Goal: Complete application form

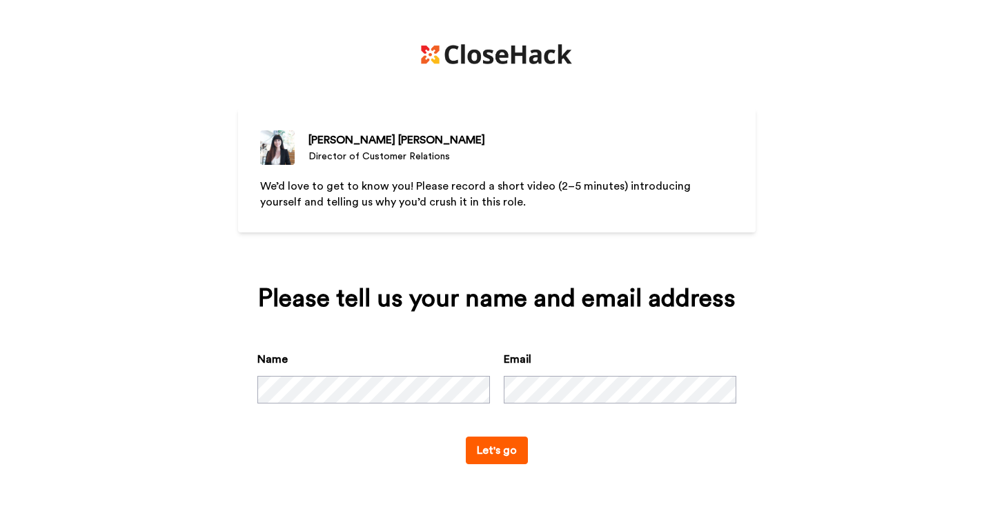
scroll to position [20, 0]
click at [512, 464] on button "Let's go" at bounding box center [497, 451] width 62 height 28
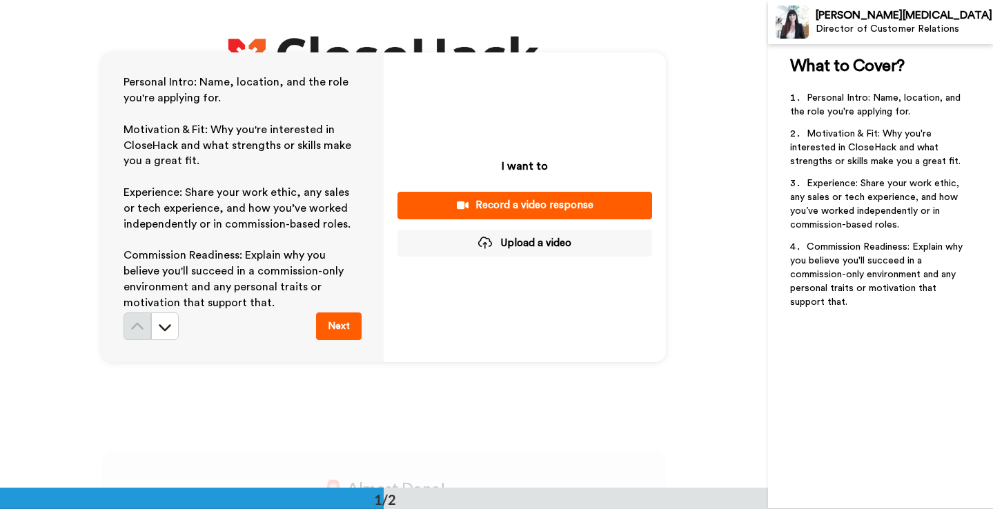
scroll to position [37, 0]
click at [579, 202] on div "Record a video response" at bounding box center [524, 204] width 232 height 14
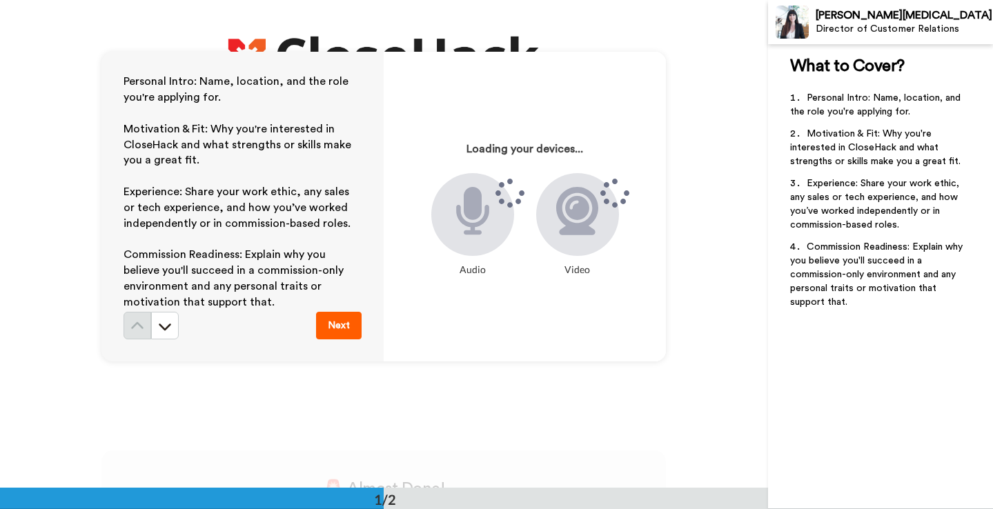
click at [328, 321] on button "Next" at bounding box center [339, 326] width 46 height 28
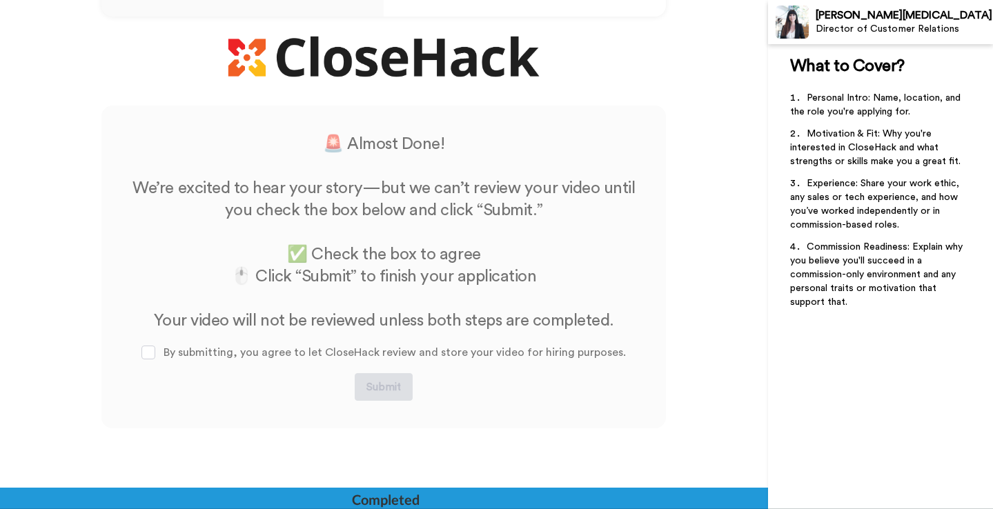
scroll to position [406, 0]
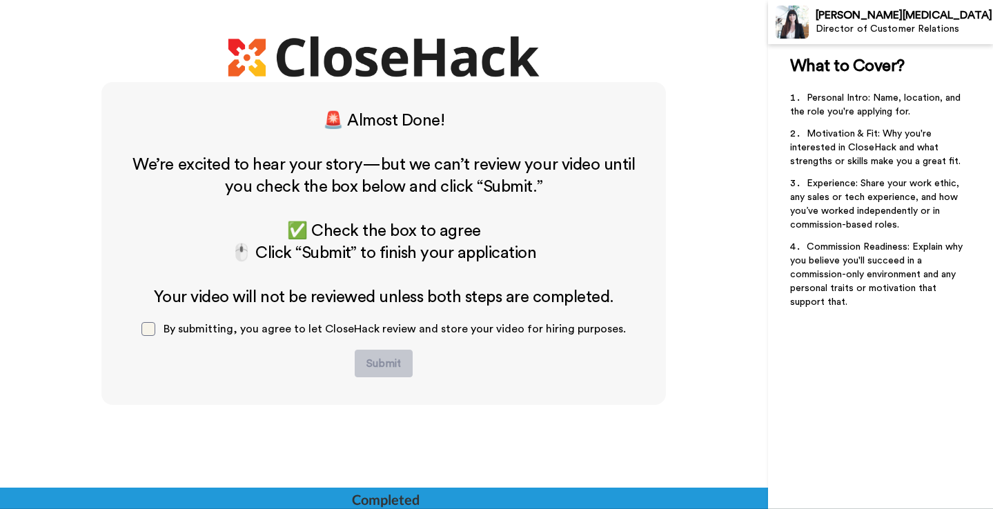
click at [150, 332] on span at bounding box center [148, 329] width 14 height 14
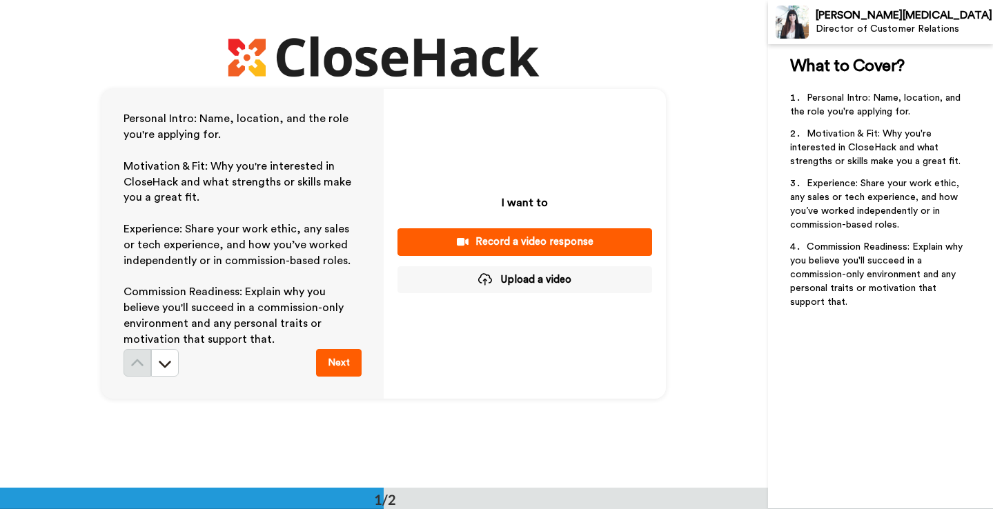
scroll to position [0, 0]
click at [499, 238] on div "Record a video response" at bounding box center [524, 242] width 232 height 14
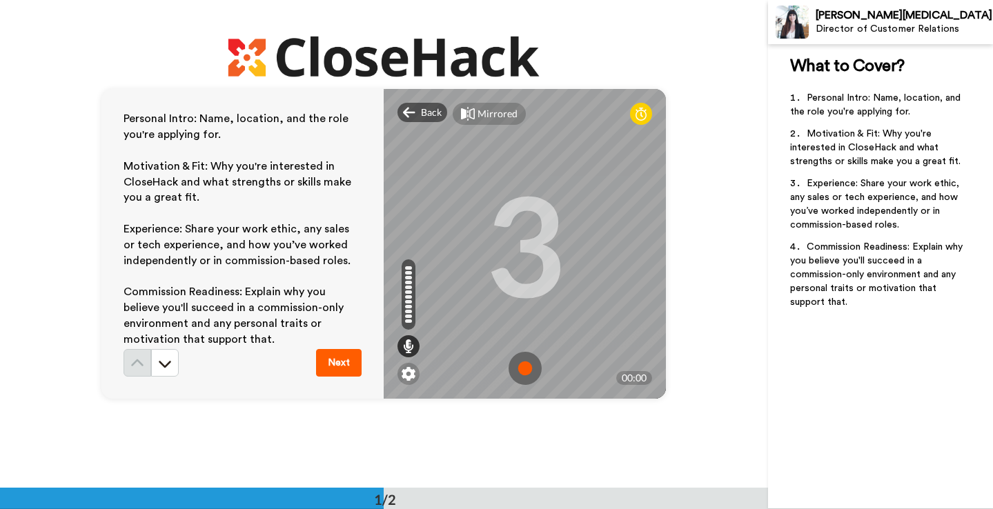
click at [522, 368] on img at bounding box center [524, 368] width 33 height 33
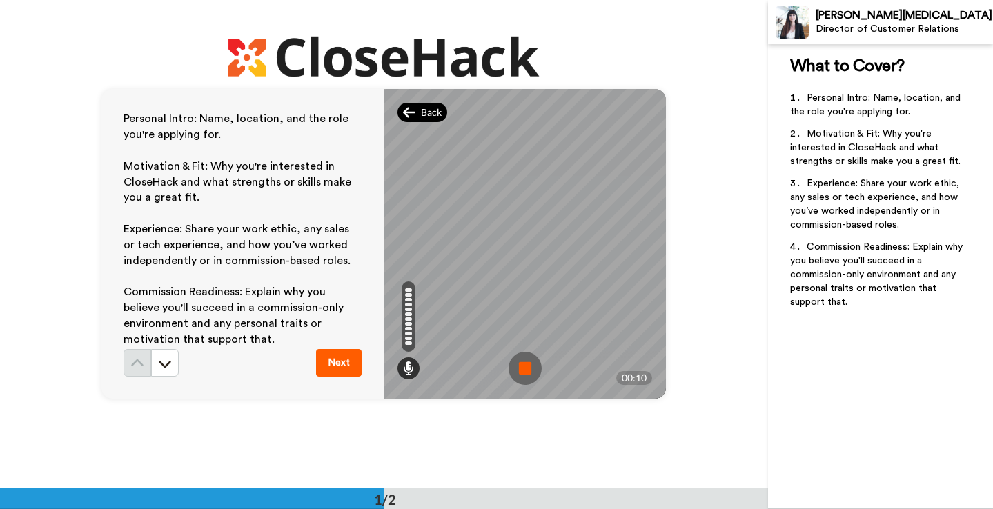
click at [413, 107] on icon at bounding box center [409, 113] width 12 height 14
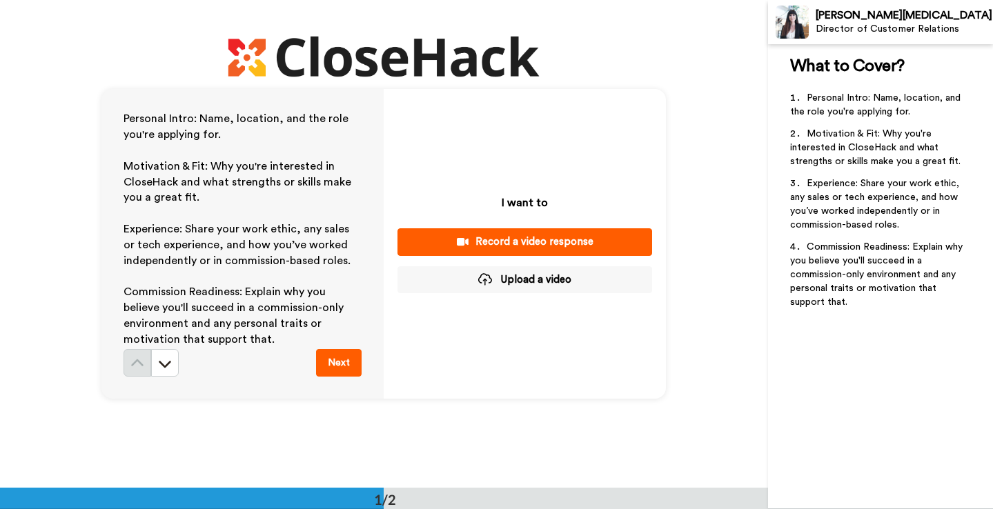
click at [516, 243] on div "Record a video response" at bounding box center [524, 242] width 232 height 14
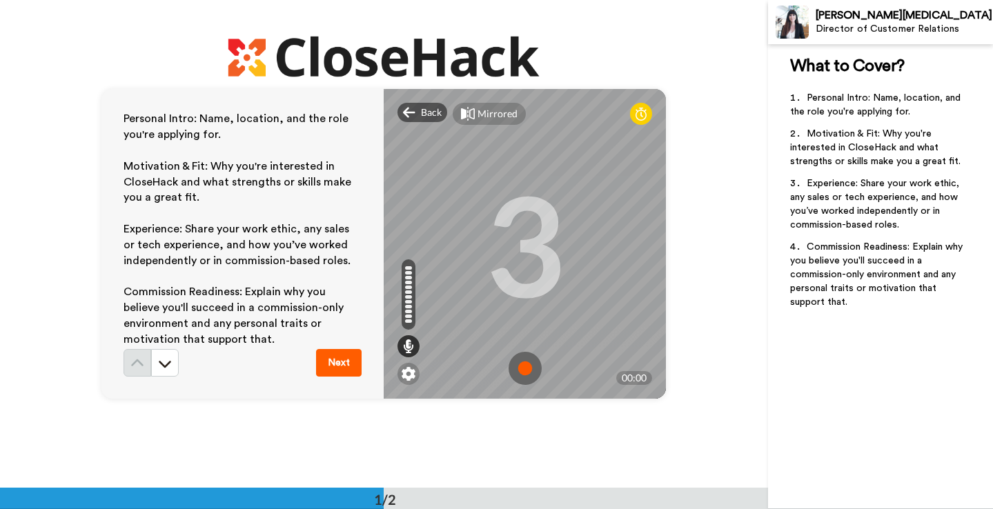
click at [520, 365] on img at bounding box center [524, 368] width 33 height 33
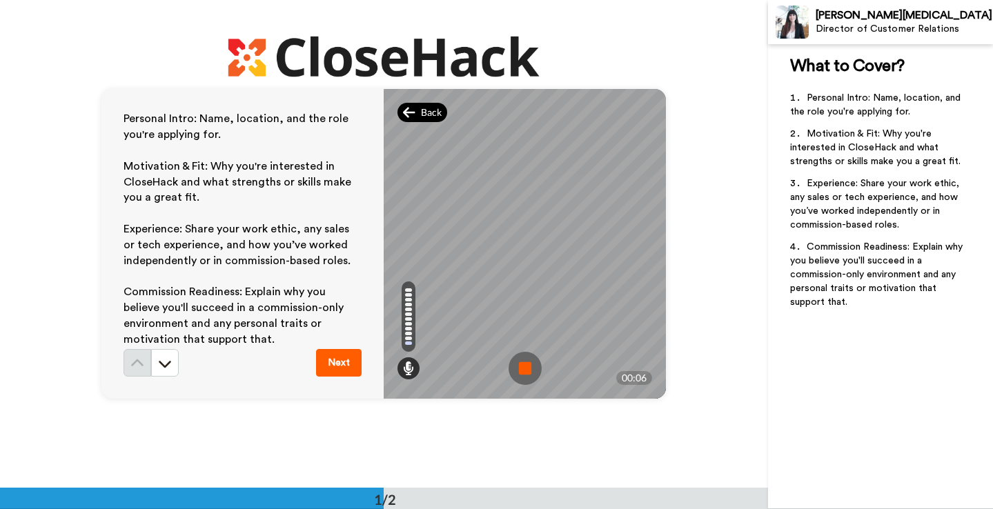
click at [422, 108] on span "Back" at bounding box center [431, 113] width 21 height 14
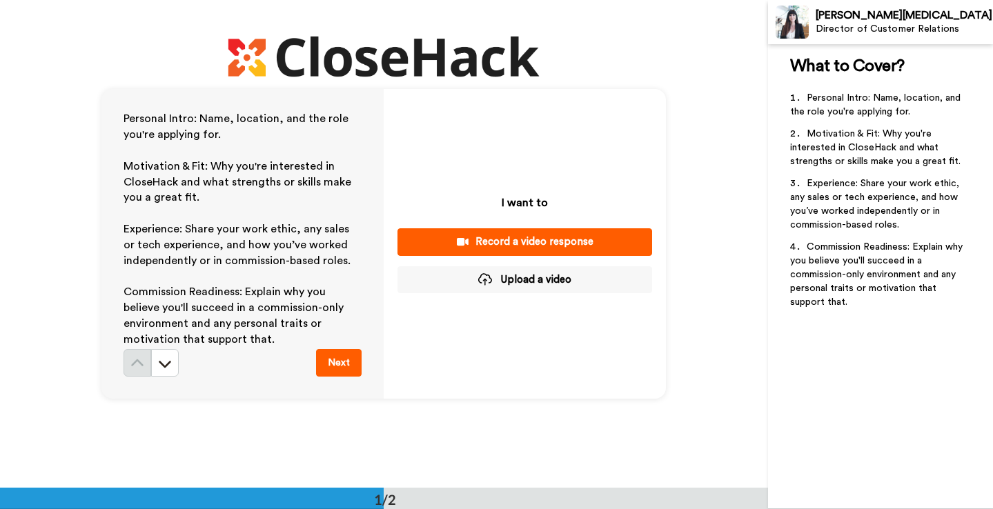
click at [517, 241] on div "Record a video response" at bounding box center [524, 242] width 232 height 14
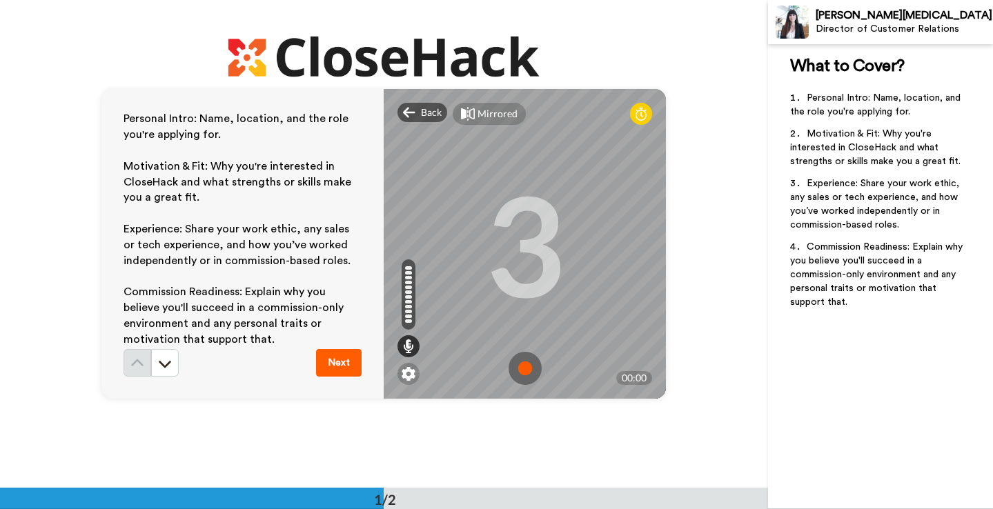
click at [519, 369] on img at bounding box center [524, 368] width 33 height 33
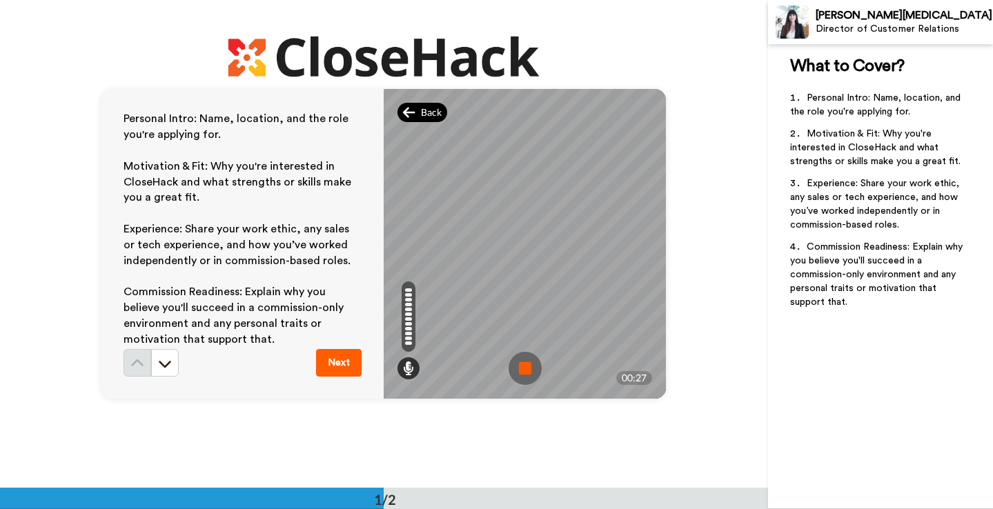
click at [424, 112] on span "Back" at bounding box center [431, 113] width 21 height 14
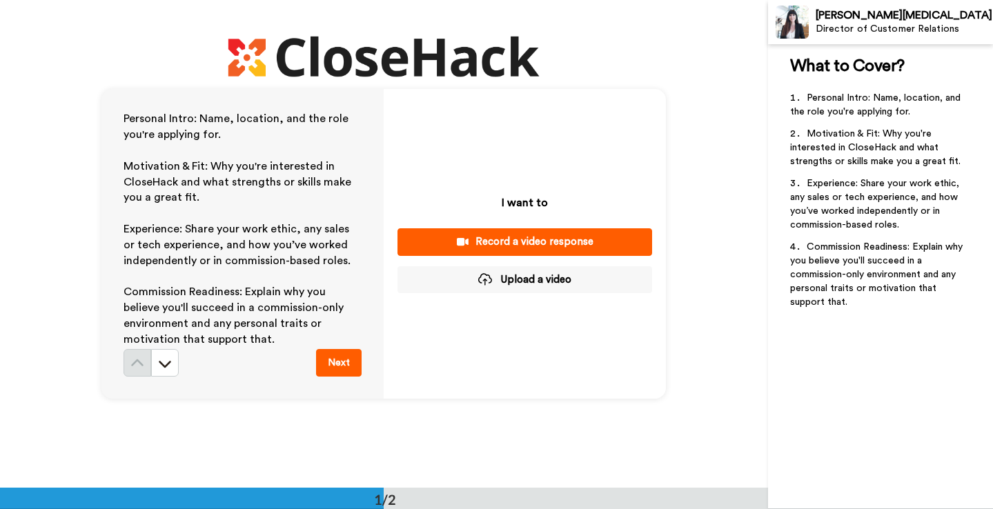
click at [506, 239] on div "Record a video response" at bounding box center [524, 242] width 232 height 14
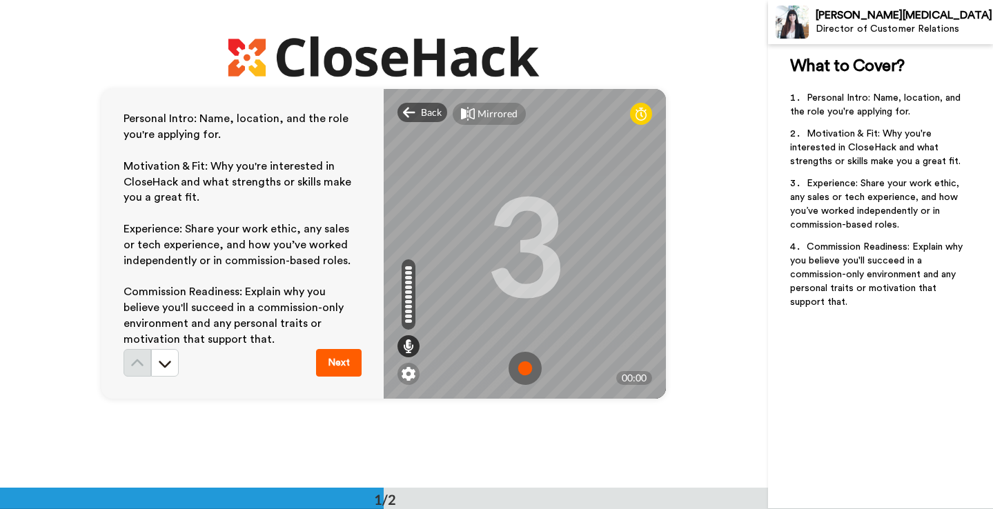
click at [520, 358] on img at bounding box center [524, 368] width 33 height 33
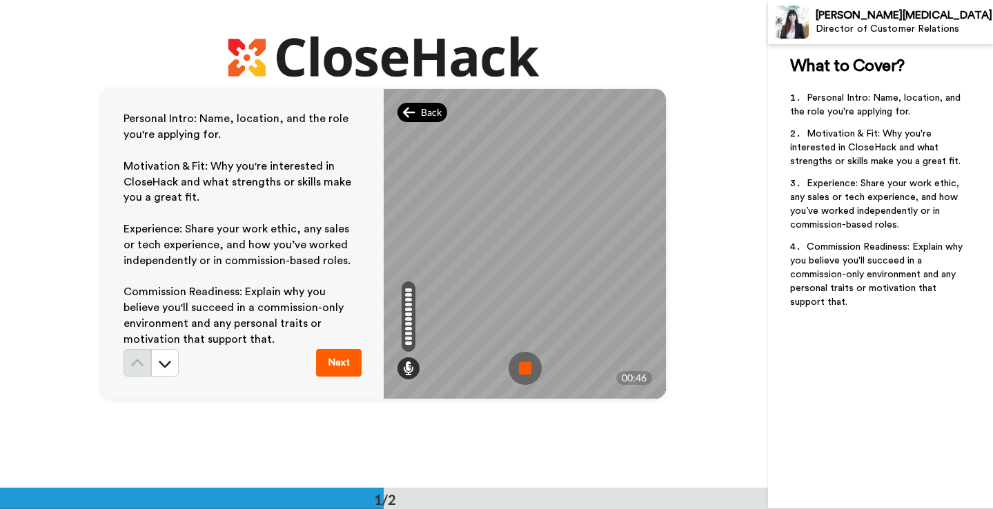
click at [428, 114] on span "Back" at bounding box center [431, 113] width 21 height 14
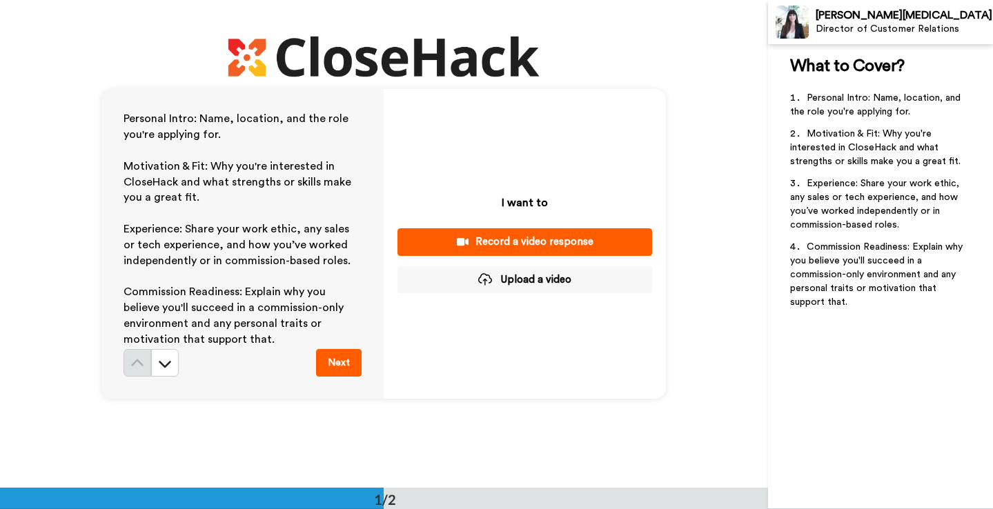
click at [512, 237] on div "Record a video response" at bounding box center [524, 242] width 232 height 14
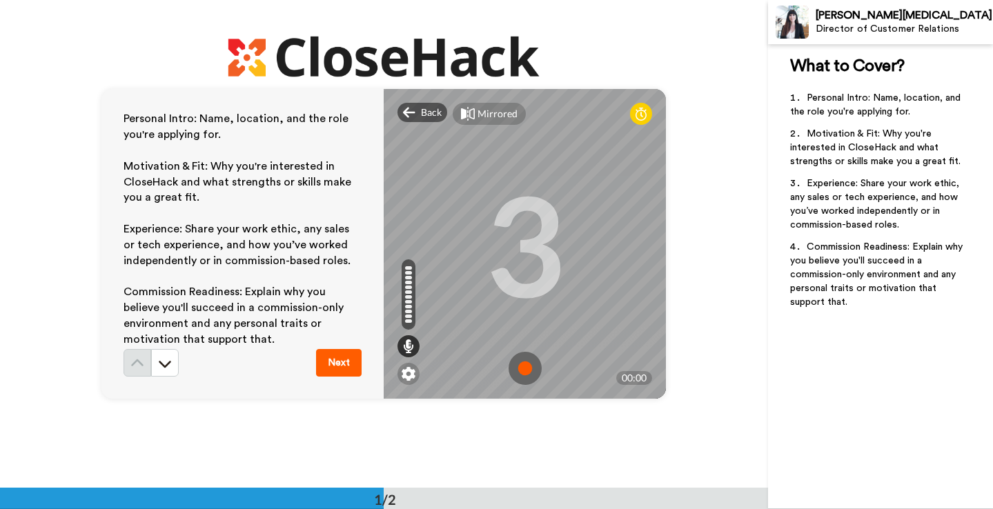
click at [519, 363] on img at bounding box center [524, 368] width 33 height 33
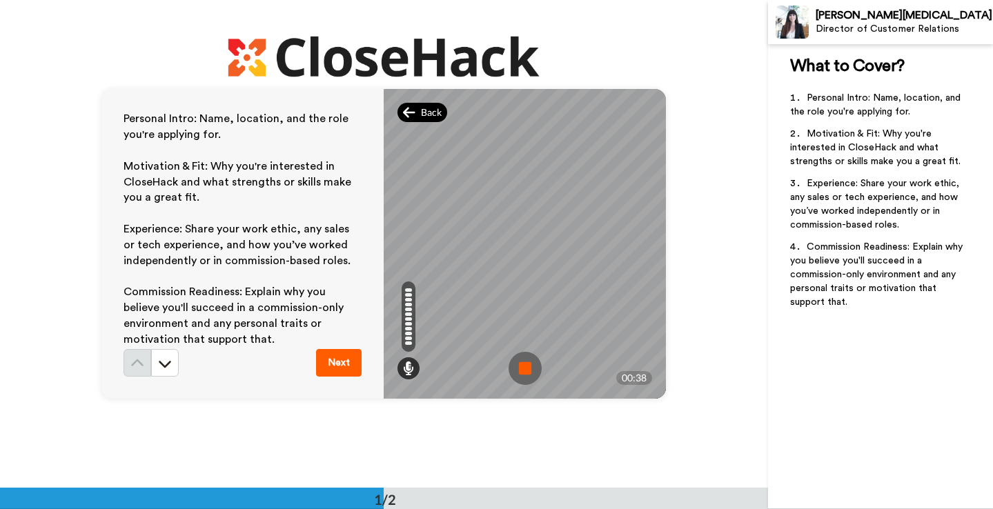
click at [430, 112] on span "Back" at bounding box center [431, 113] width 21 height 14
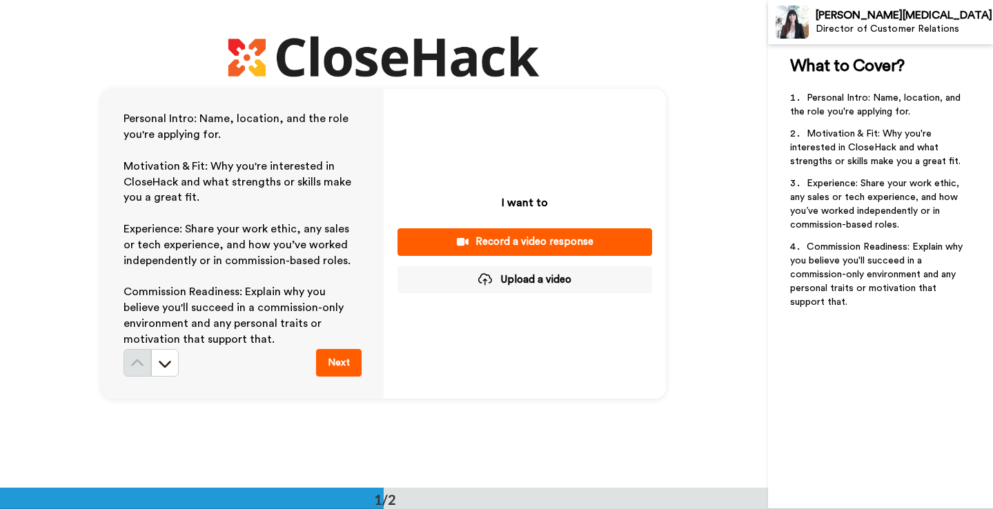
click at [488, 237] on div "Record a video response" at bounding box center [524, 242] width 232 height 14
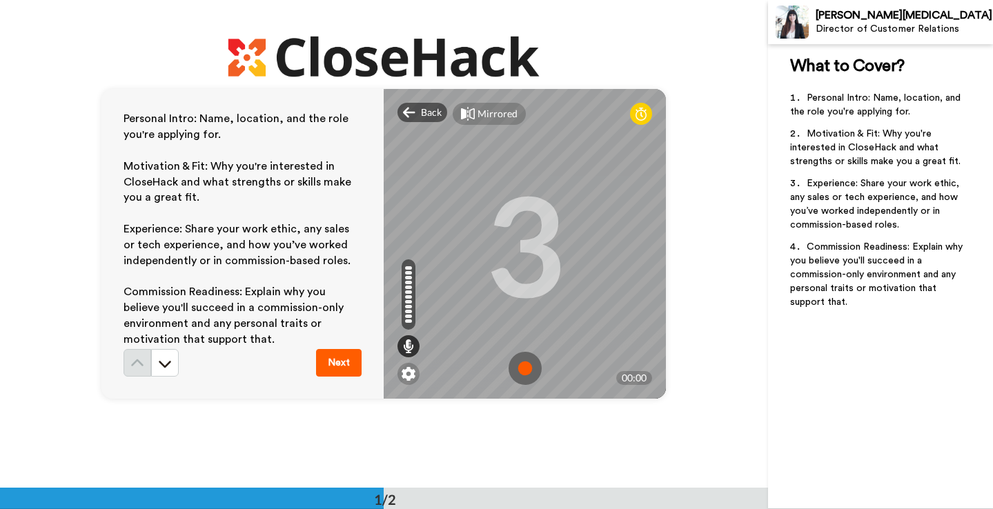
click at [524, 363] on img at bounding box center [524, 368] width 33 height 33
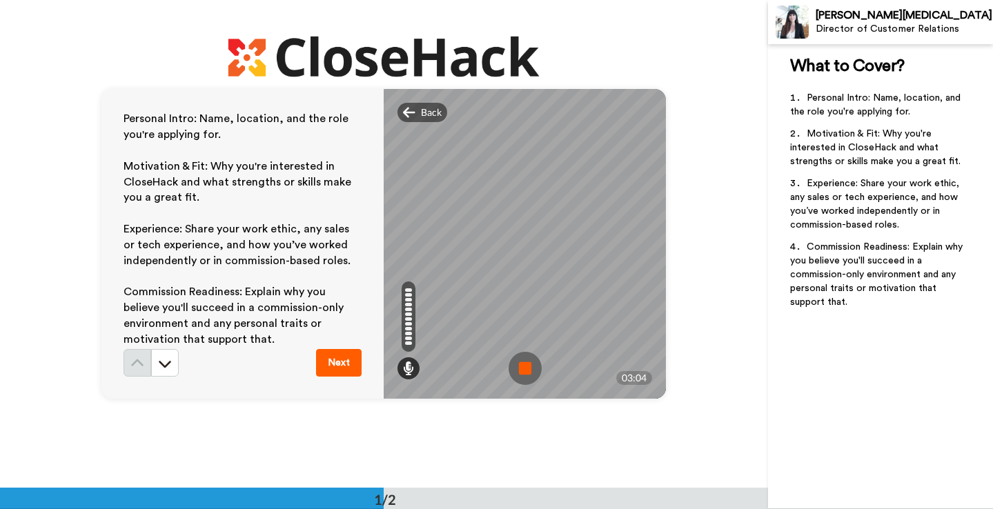
click at [345, 364] on button "Next" at bounding box center [339, 363] width 46 height 28
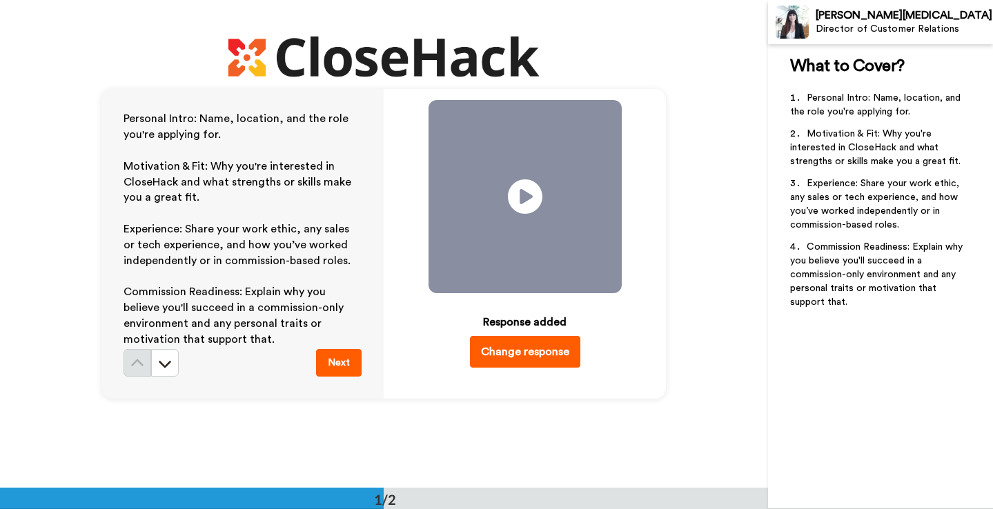
scroll to position [406, 0]
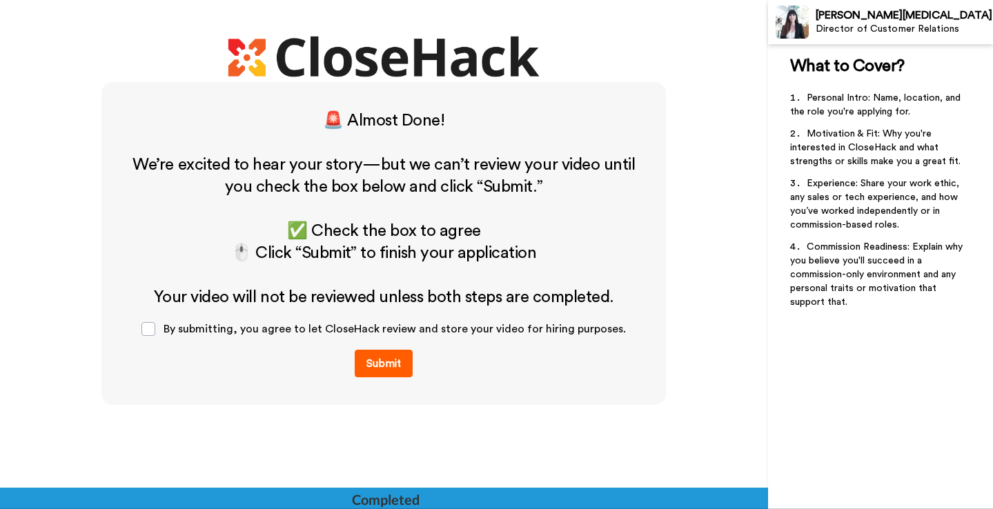
click at [377, 368] on button "Submit" at bounding box center [384, 364] width 58 height 28
